Goal: Navigation & Orientation: Understand site structure

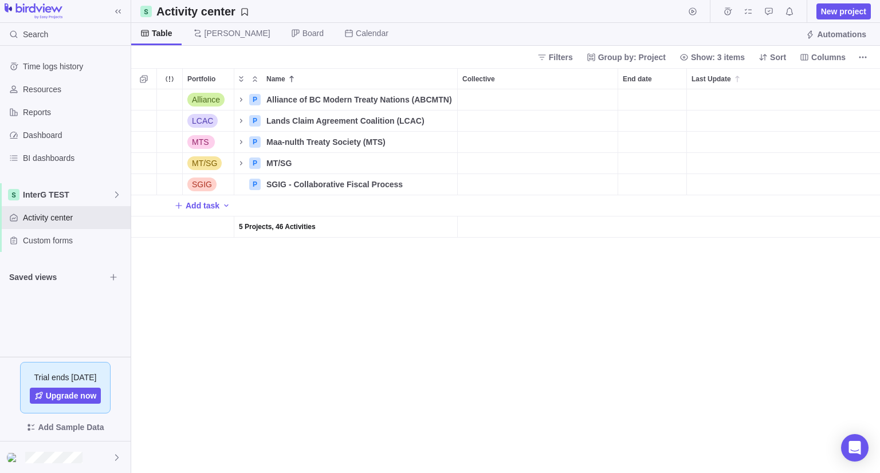
scroll to position [375, 740]
click at [98, 457] on div at bounding box center [65, 458] width 131 height 32
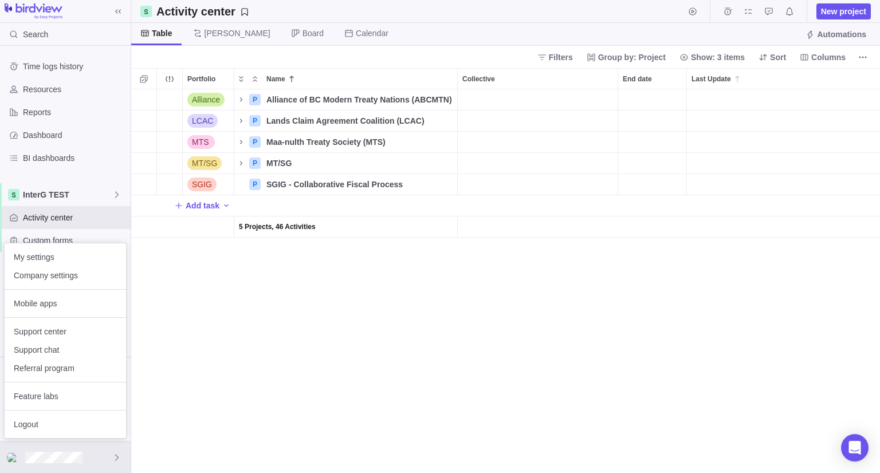
click at [336, 367] on body "Search Time logs history Resources Reports Dashboard BI dashboards InterG TEST …" at bounding box center [440, 236] width 880 height 473
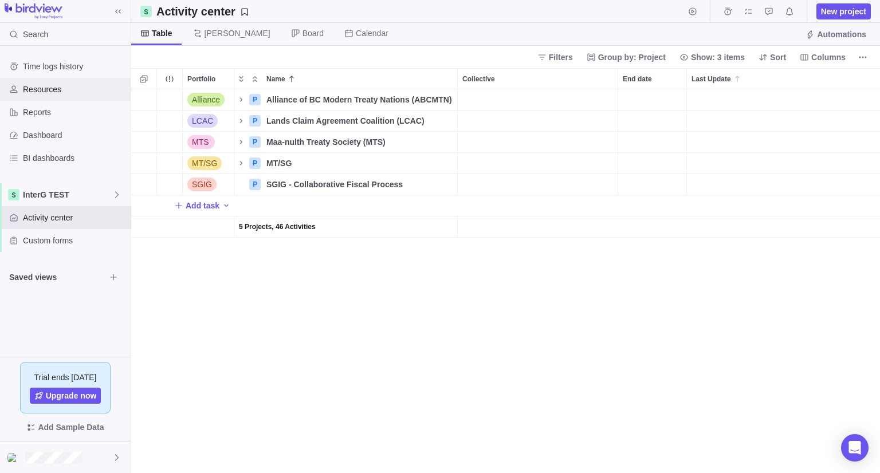
click at [48, 95] on div "Resources" at bounding box center [65, 89] width 131 height 23
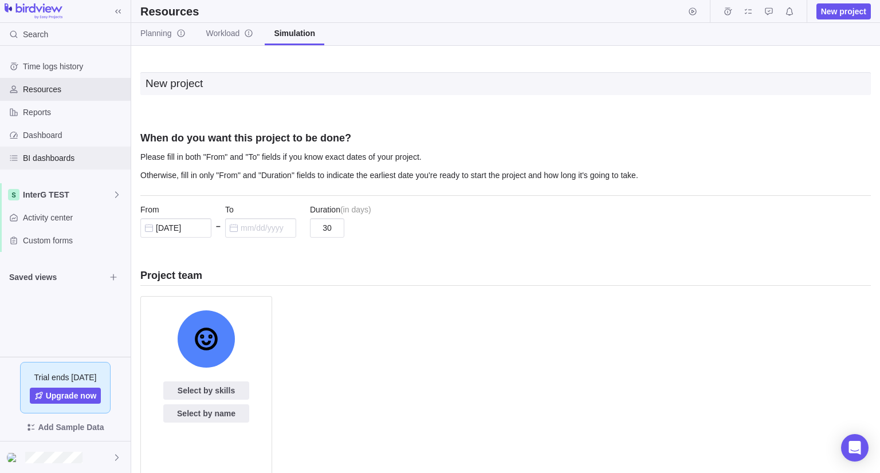
click at [50, 155] on span "BI dashboards" at bounding box center [74, 157] width 103 height 11
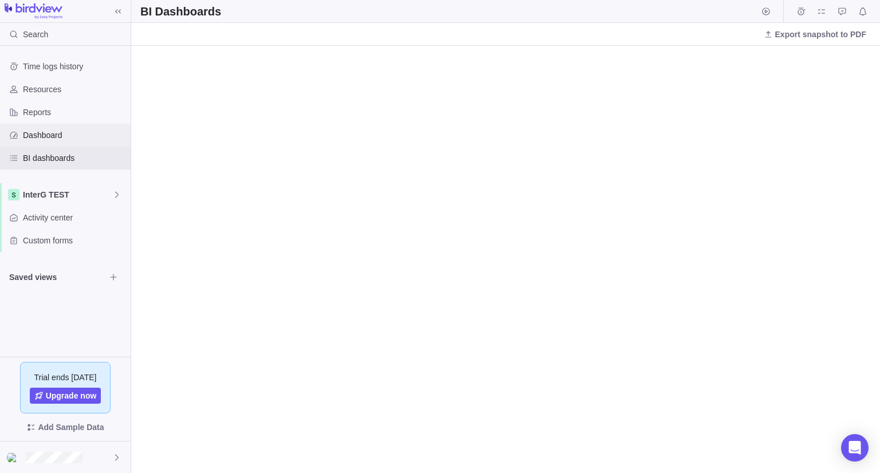
click at [48, 140] on div "Dashboard" at bounding box center [65, 135] width 131 height 23
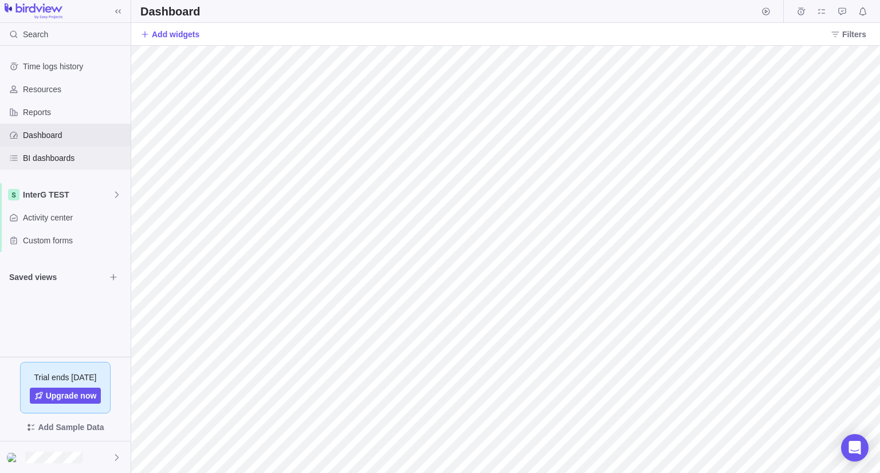
click at [54, 155] on span "BI dashboards" at bounding box center [74, 157] width 103 height 11
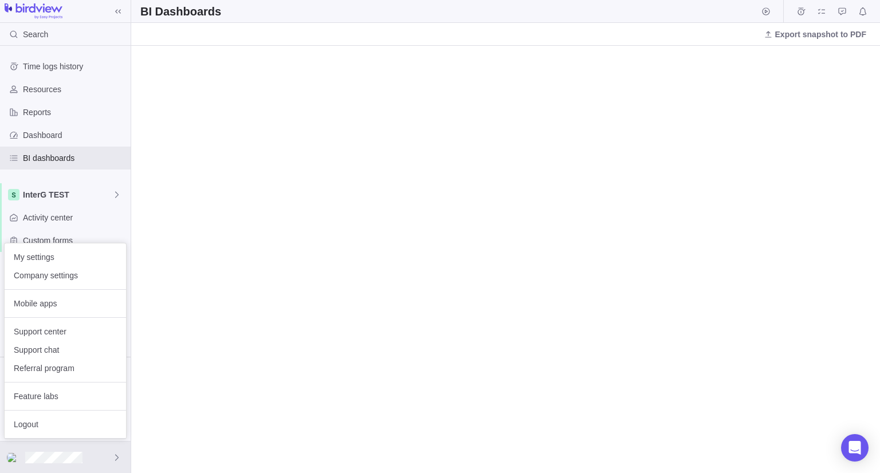
click at [67, 85] on body "Search Time logs history Resources Reports Dashboard BI dashboards InterG TEST …" at bounding box center [440, 236] width 880 height 473
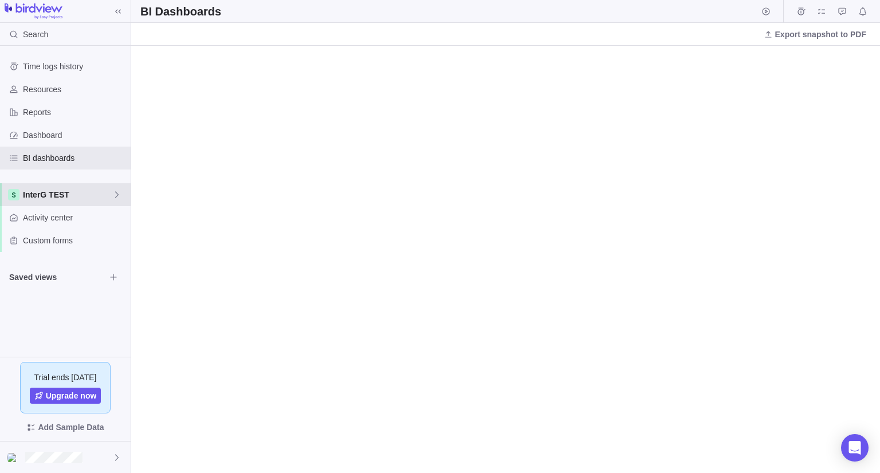
click at [90, 198] on span "InterG TEST" at bounding box center [67, 194] width 89 height 11
click at [67, 218] on span "InterG TEST" at bounding box center [65, 221] width 70 height 11
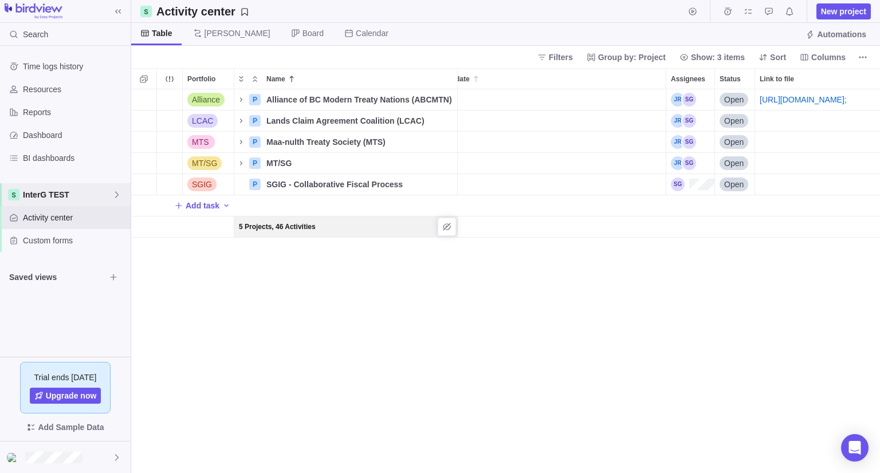
scroll to position [0, 261]
click at [702, 78] on icon "More actions" at bounding box center [702, 79] width 2 height 2
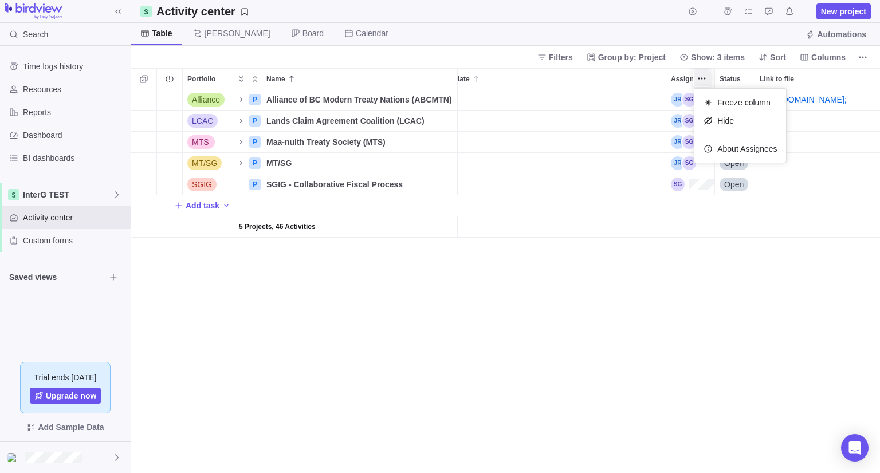
click at [681, 98] on div "Portfolio Name Collective End date Last Update Assignees Status Link to file Al…" at bounding box center [505, 270] width 749 height 405
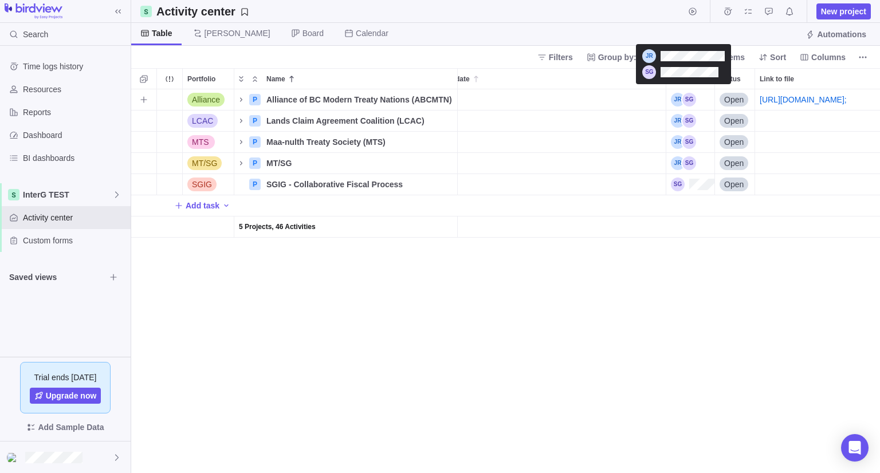
click at [681, 100] on div "Assignees" at bounding box center [683, 100] width 25 height 14
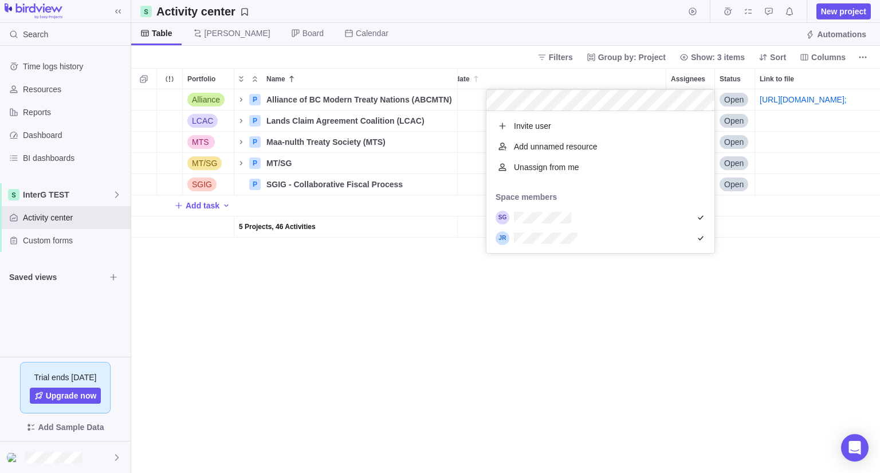
scroll to position [133, 219]
click at [604, 293] on div "Alliance P Alliance of BC Modern Treaty Nations (ABCMTN) Details Open [URL][DOM…" at bounding box center [505, 281] width 749 height 384
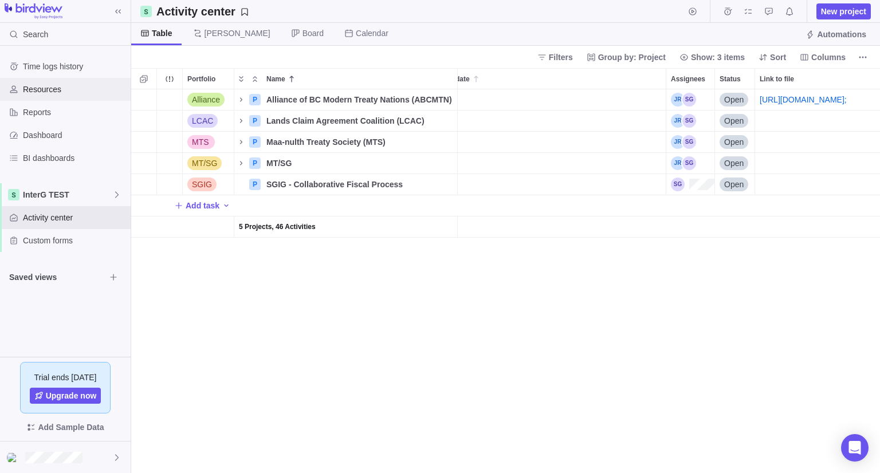
click at [26, 91] on span "Resources" at bounding box center [74, 89] width 103 height 11
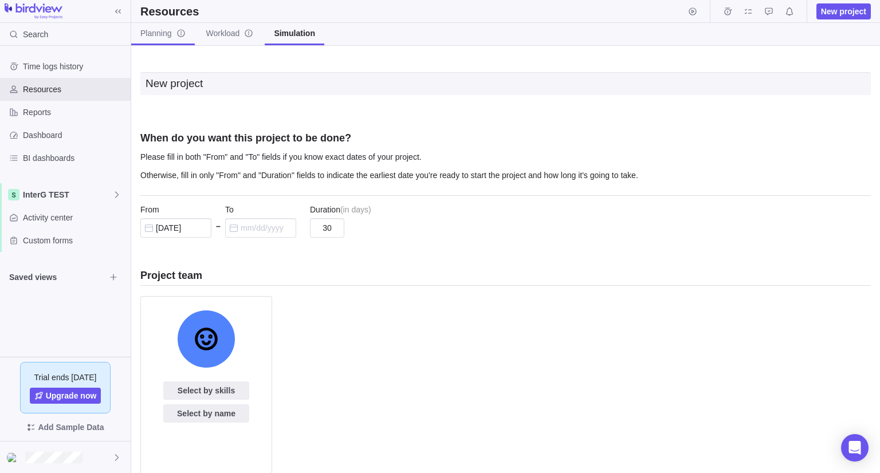
click at [154, 40] on link "Planning" at bounding box center [163, 34] width 64 height 22
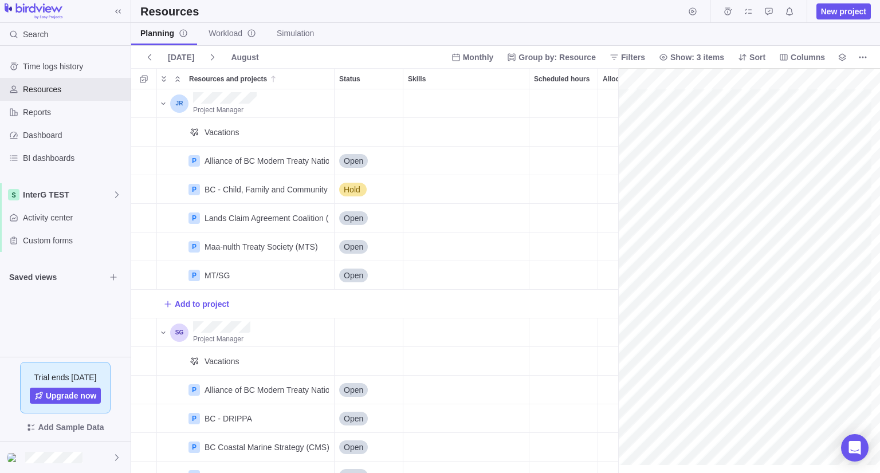
scroll to position [0, 50]
click at [443, 93] on div "Skills" at bounding box center [465, 103] width 125 height 28
click at [448, 104] on div "Skills" at bounding box center [465, 103] width 125 height 28
click at [208, 58] on icon at bounding box center [212, 57] width 9 height 9
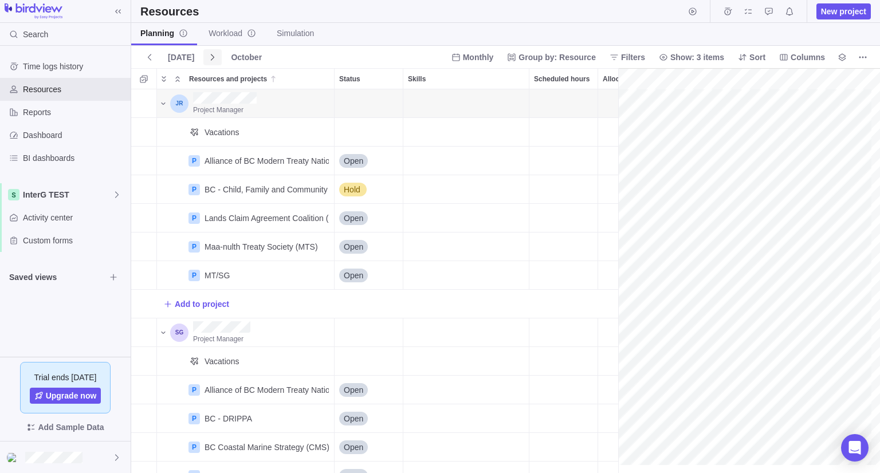
click at [208, 58] on icon at bounding box center [212, 57] width 9 height 9
click at [53, 194] on span "InterG TEST" at bounding box center [67, 194] width 89 height 11
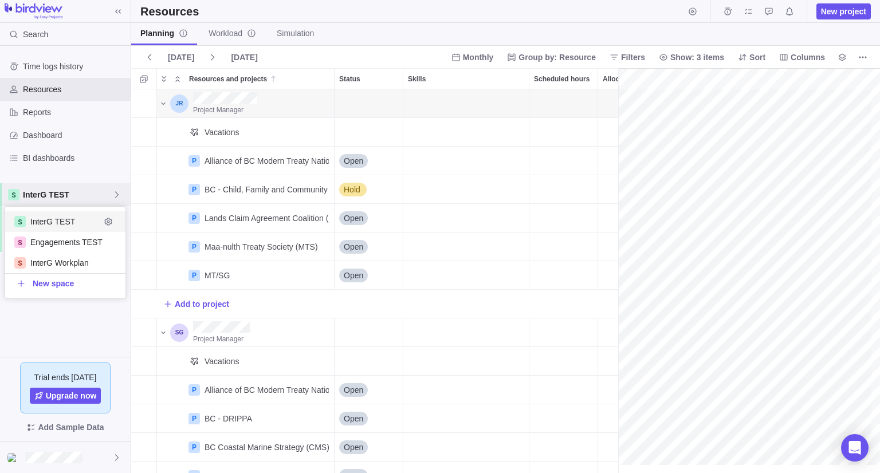
scroll to position [82, 112]
click at [62, 247] on span "Engagements TEST" at bounding box center [65, 242] width 70 height 11
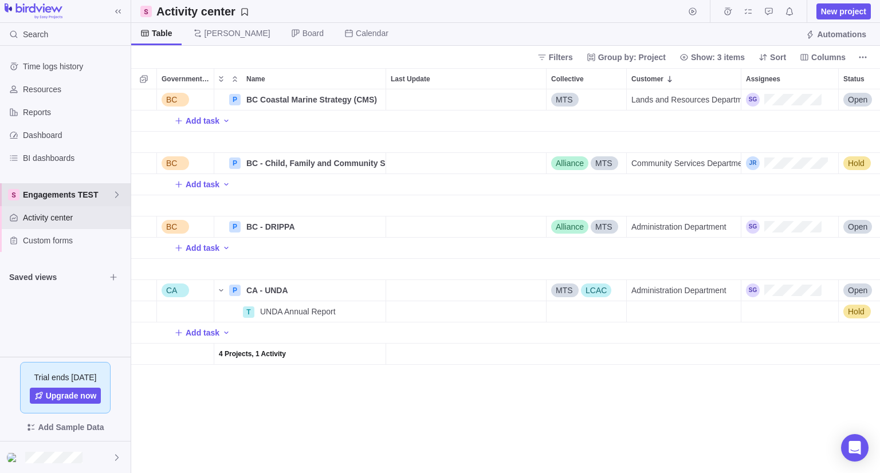
click at [80, 200] on div "Engagements TEST" at bounding box center [65, 194] width 131 height 23
click at [68, 226] on span "InterG TEST" at bounding box center [65, 221] width 70 height 11
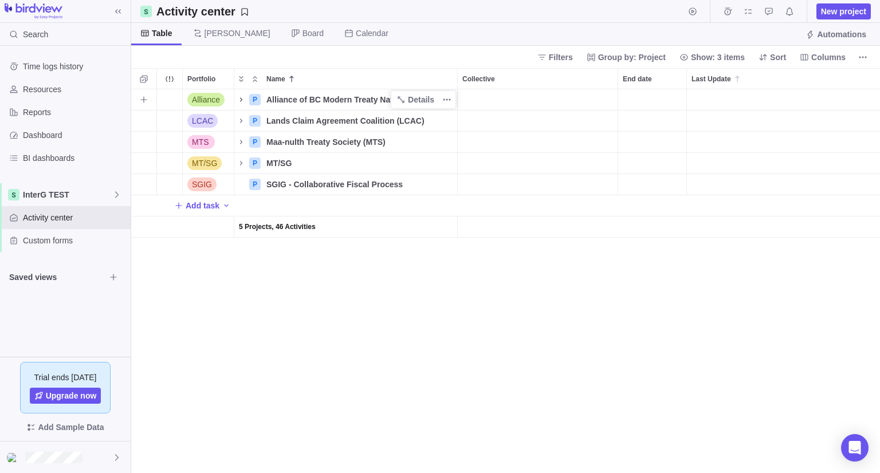
click at [237, 100] on icon "Name" at bounding box center [241, 99] width 9 height 9
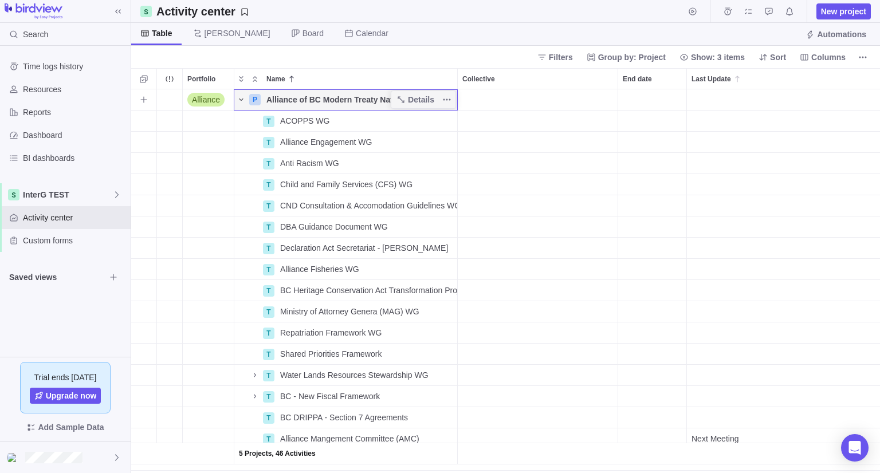
click at [237, 100] on icon "Name" at bounding box center [241, 99] width 9 height 9
